Goal: Task Accomplishment & Management: Complete application form

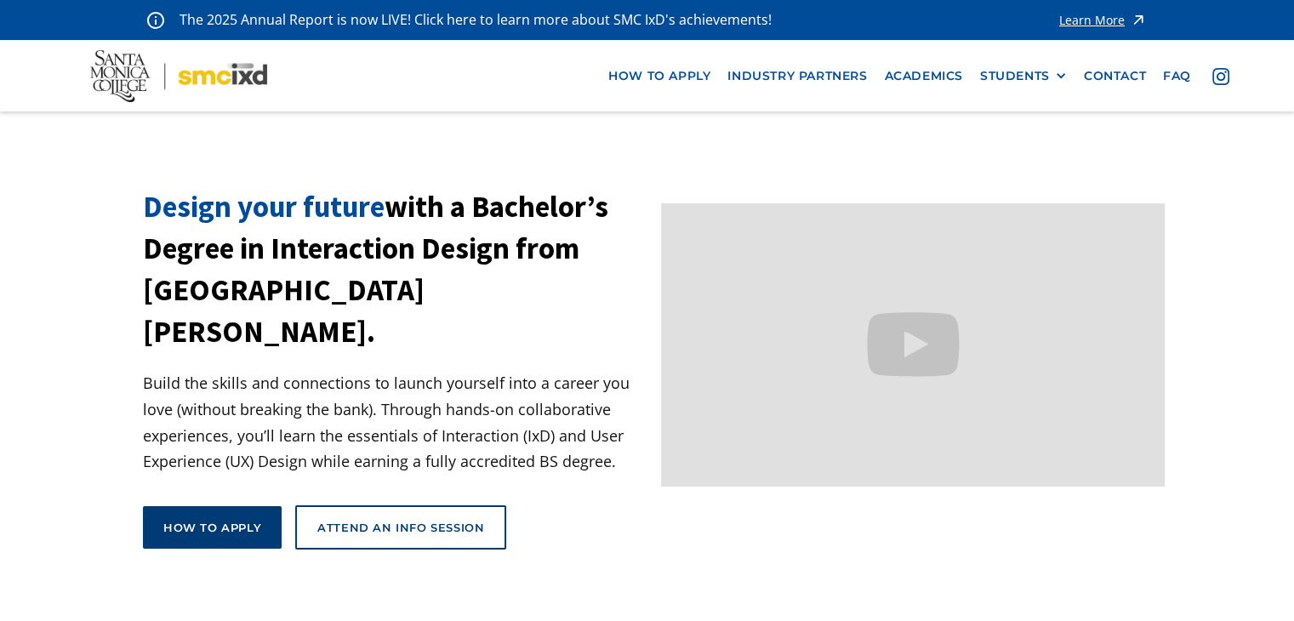
click at [225, 520] on div "How to apply" at bounding box center [212, 527] width 98 height 15
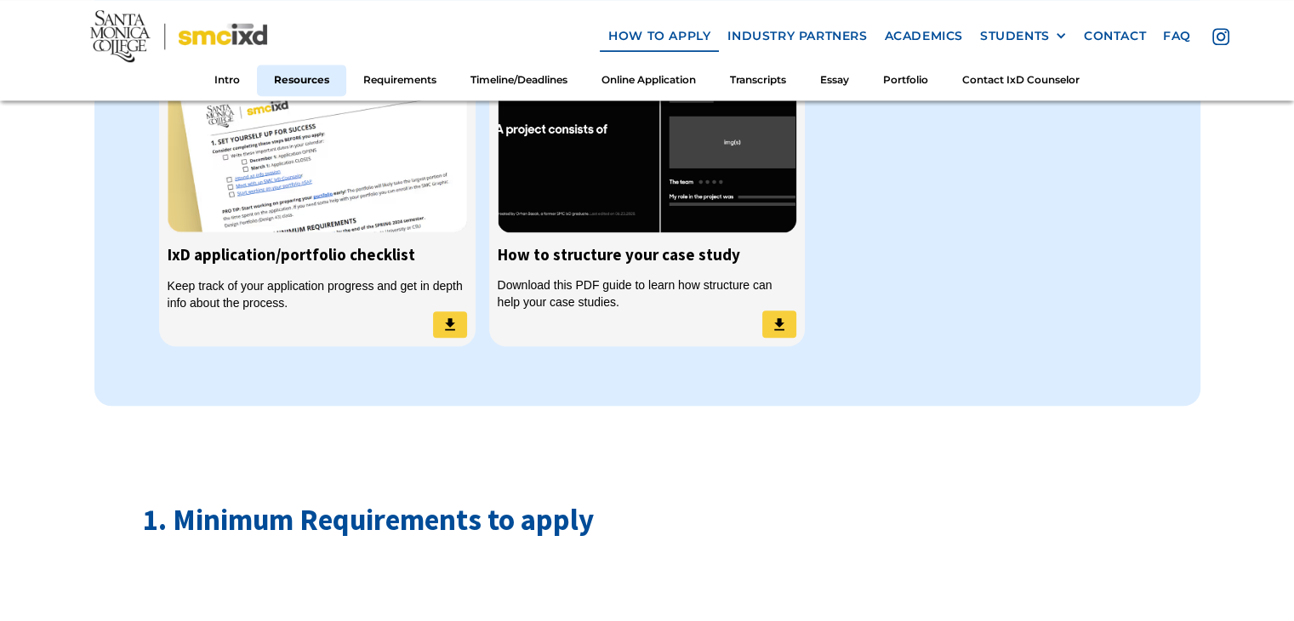
scroll to position [1446, 0]
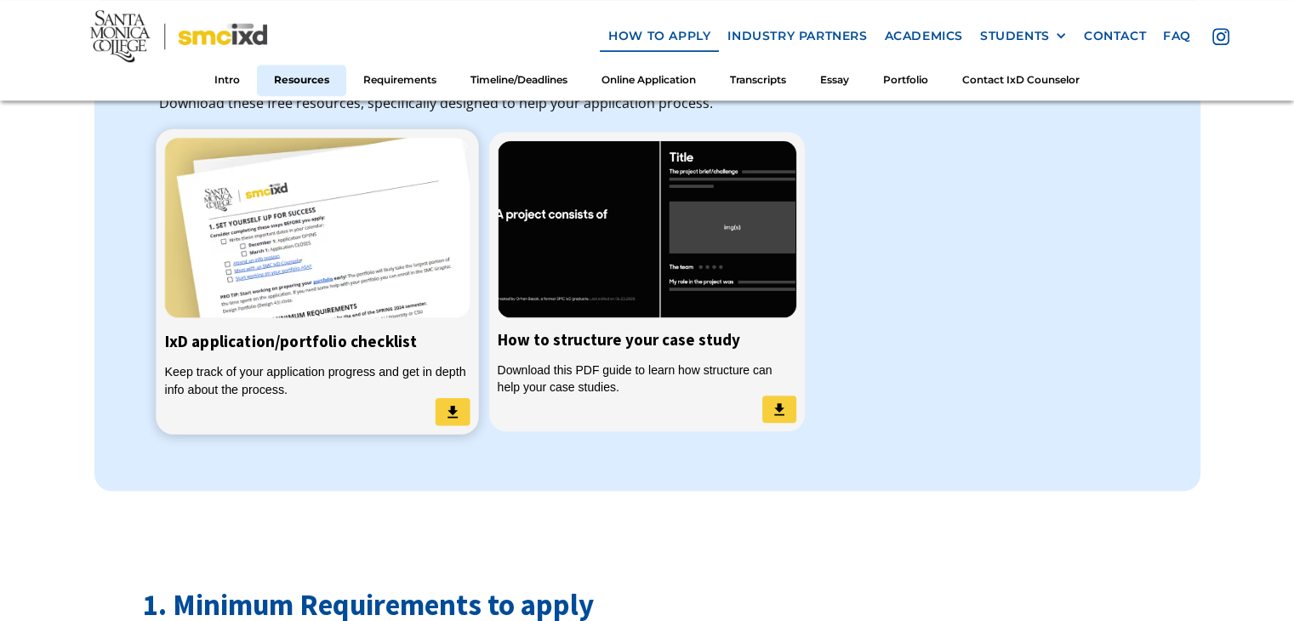
click at [455, 403] on img at bounding box center [451, 412] width 17 height 18
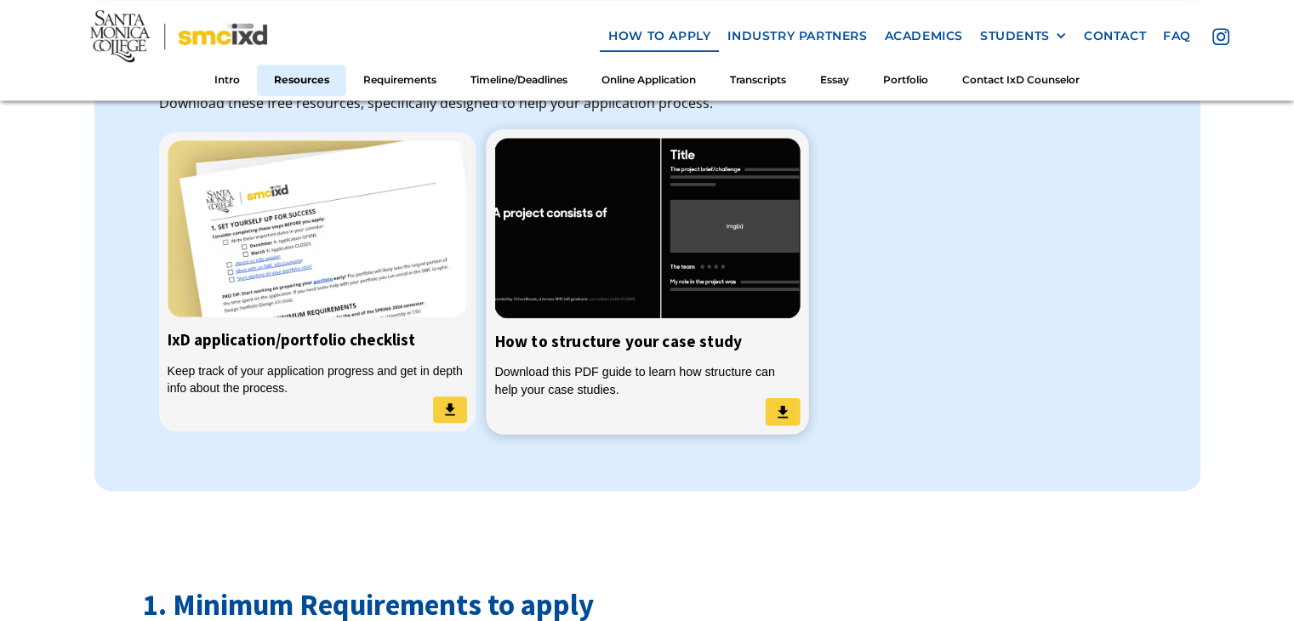
click at [774, 403] on img at bounding box center [781, 412] width 17 height 18
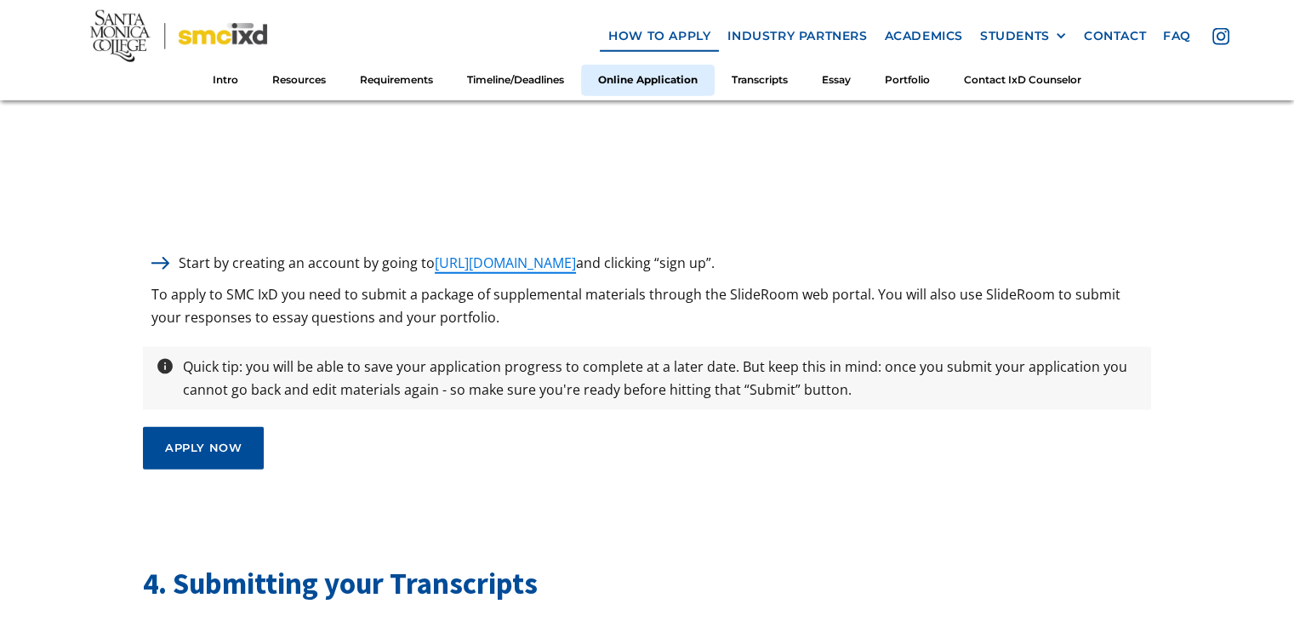
scroll to position [4423, 0]
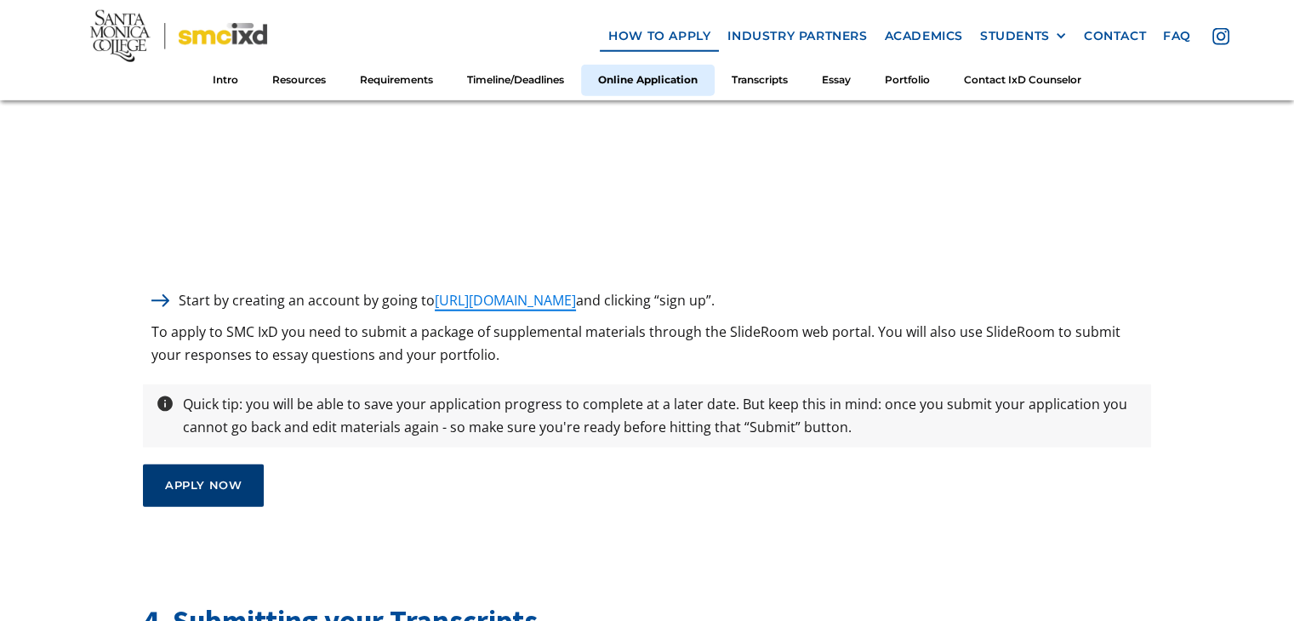
click at [191, 479] on div "apply now" at bounding box center [203, 486] width 77 height 14
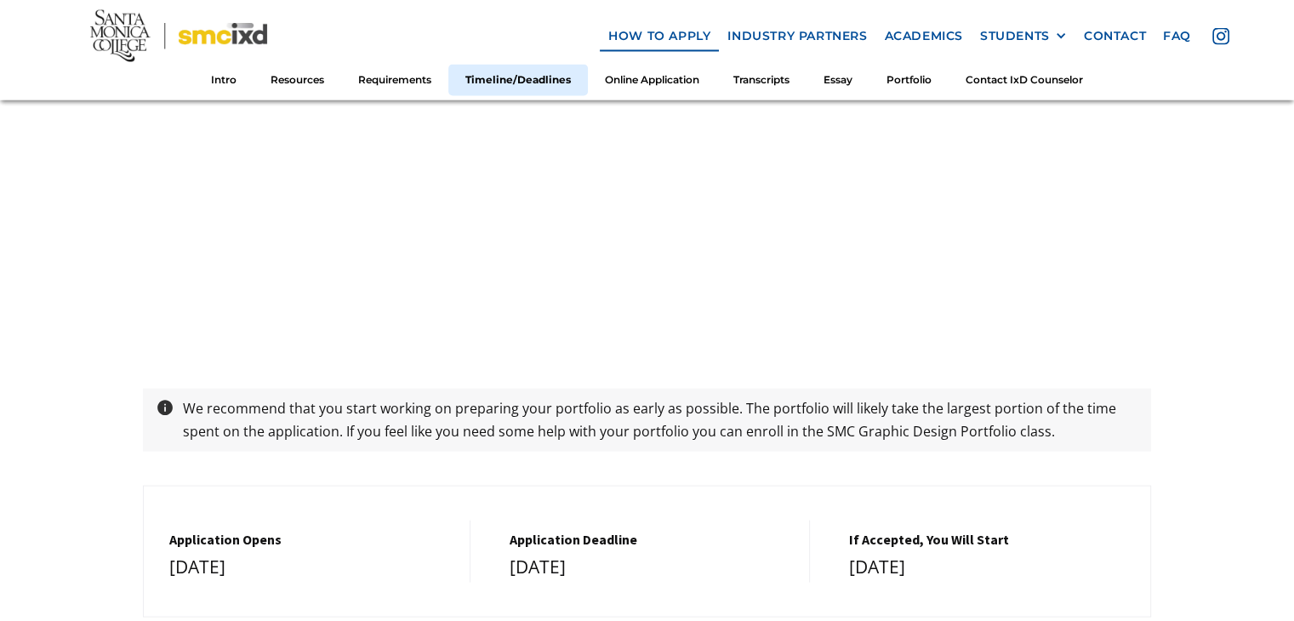
scroll to position [3402, 0]
